Goal: Ask a question: Seek information or help from site administrators or community

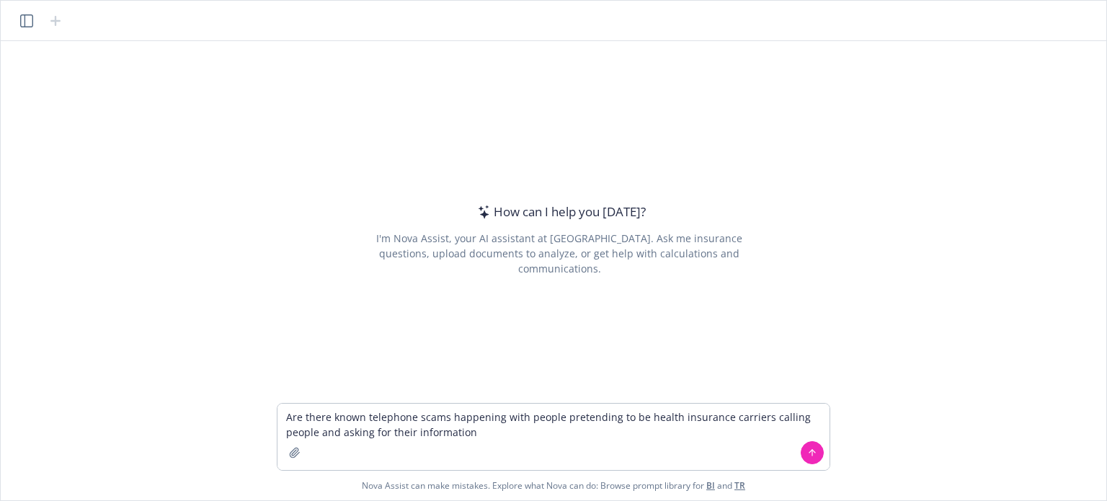
type textarea "Are there known telephone scams happening with people pretending to be health i…"
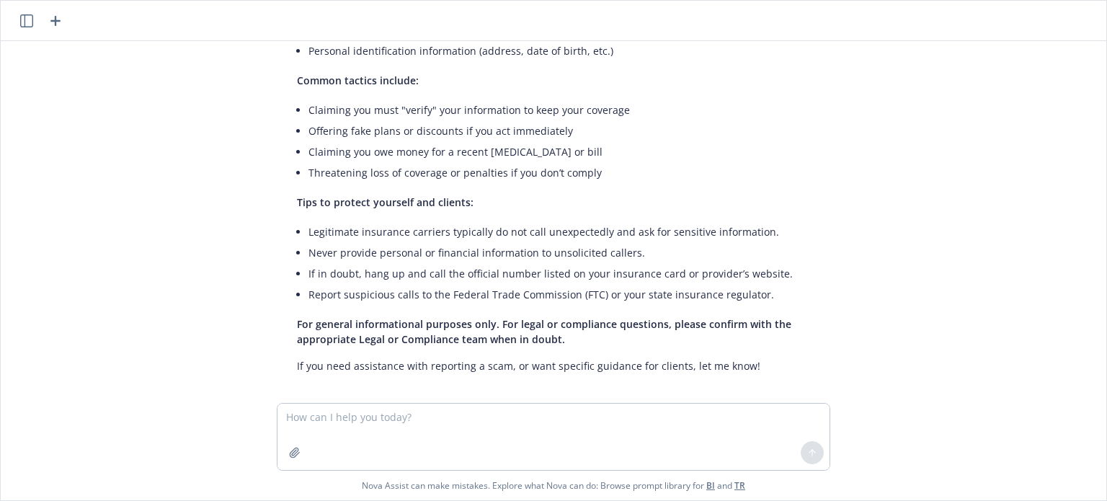
scroll to position [191, 0]
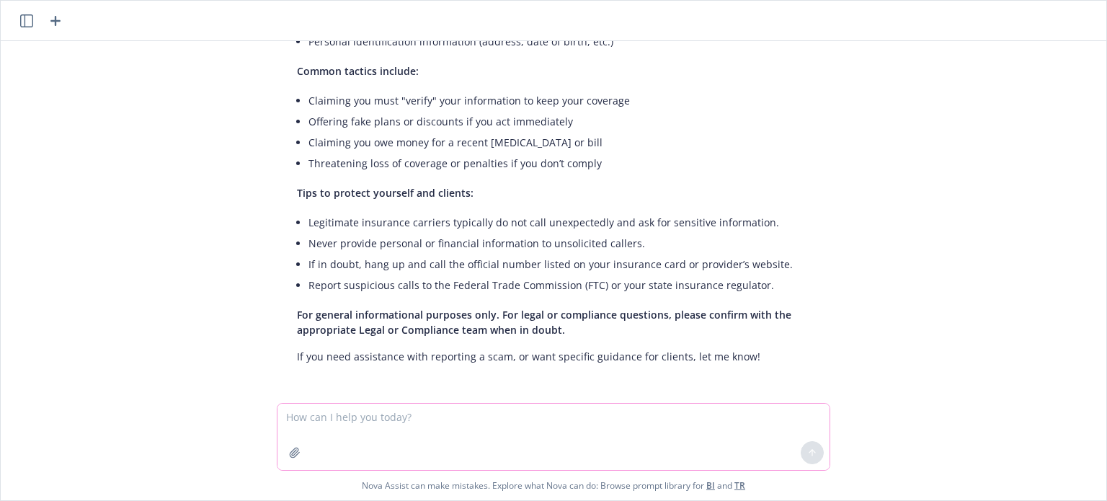
click at [333, 414] on textarea at bounding box center [553, 437] width 552 height 66
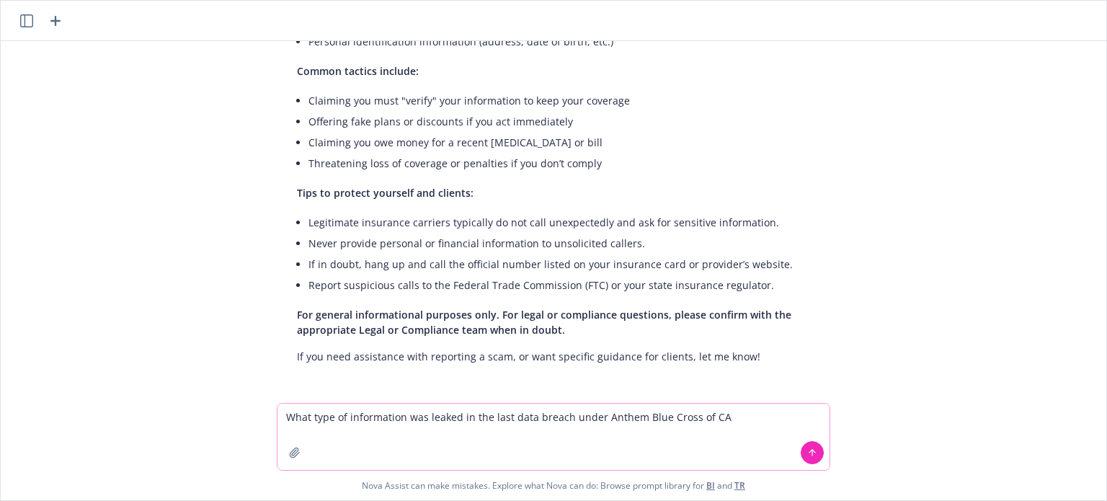
type textarea "What type of information was leaked in the last data breach under Anthem Blue C…"
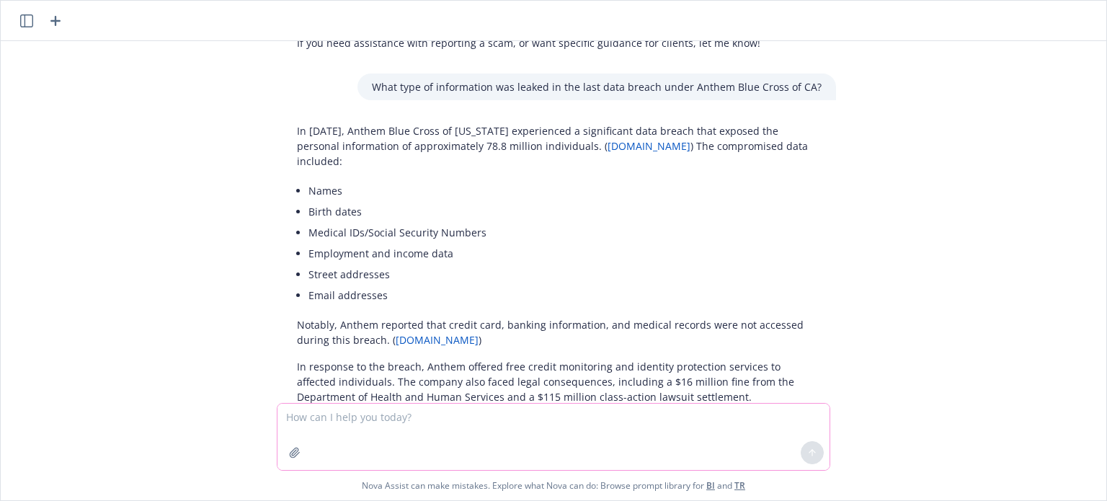
scroll to position [571, 0]
